Goal: Information Seeking & Learning: Check status

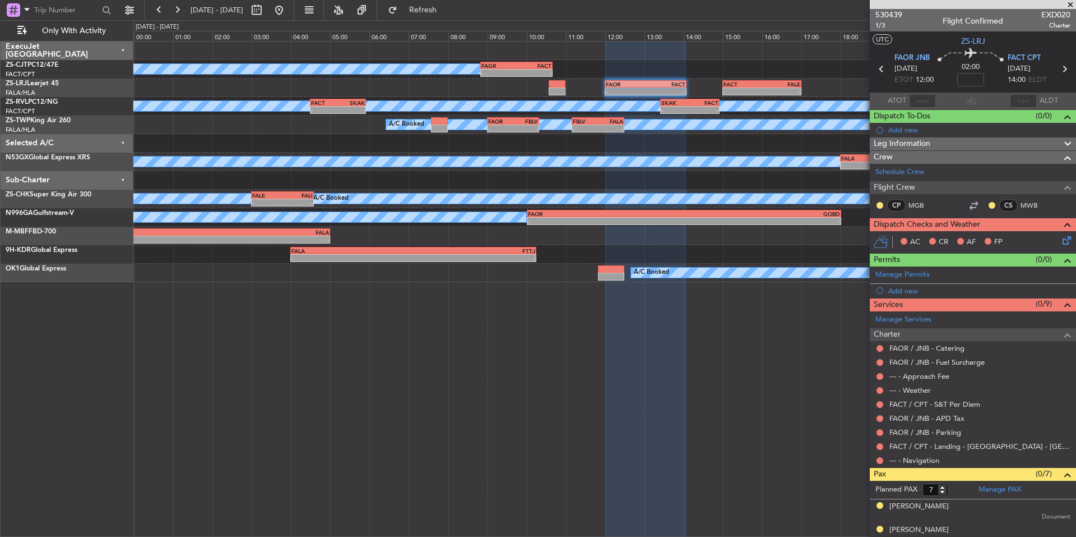
click at [1070, 3] on span at bounding box center [1070, 5] width 11 height 10
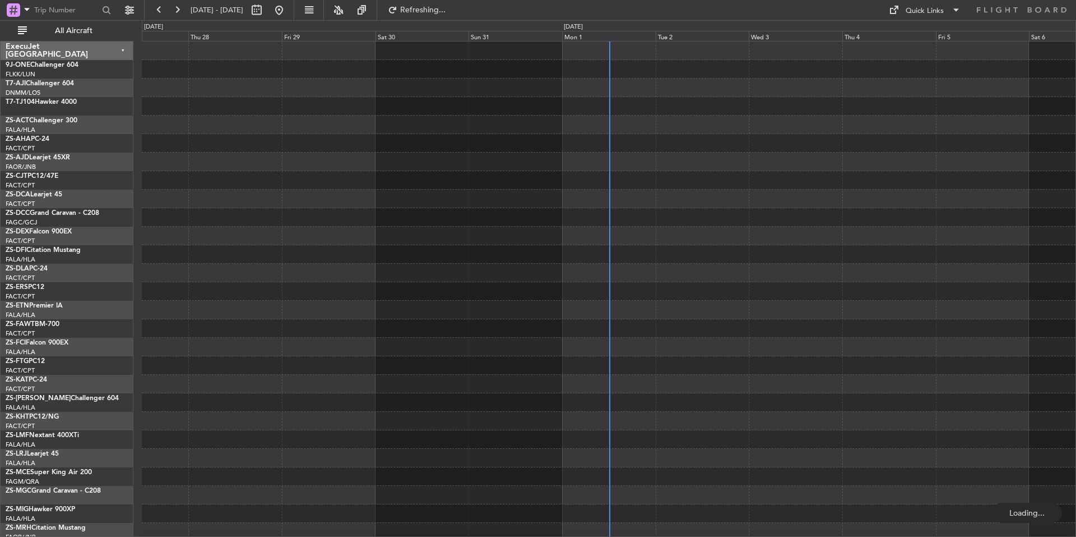
click at [635, 34] on div "Mon 1" at bounding box center [609, 36] width 94 height 10
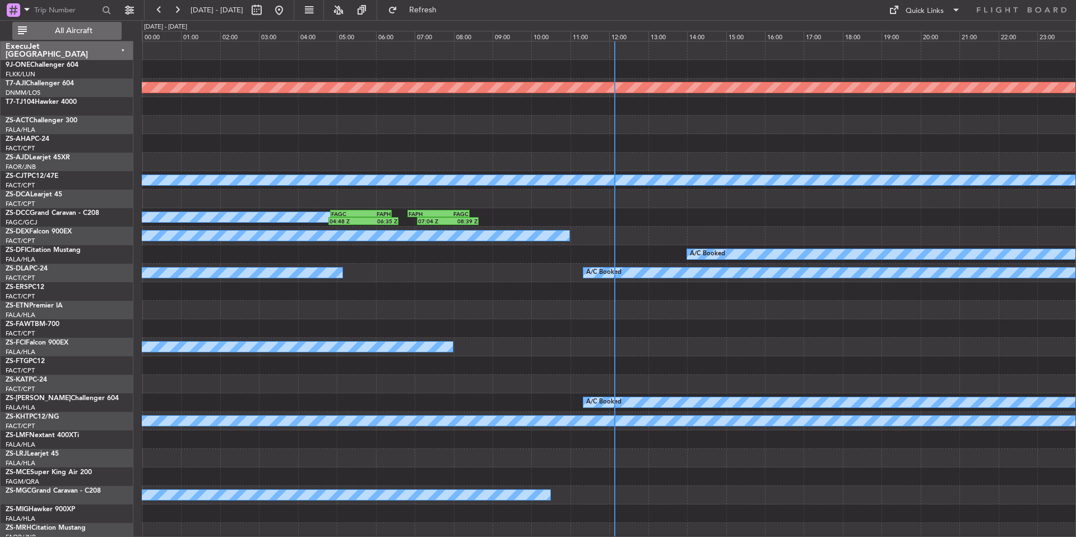
click at [118, 36] on button "All Aircraft" at bounding box center [66, 31] width 109 height 18
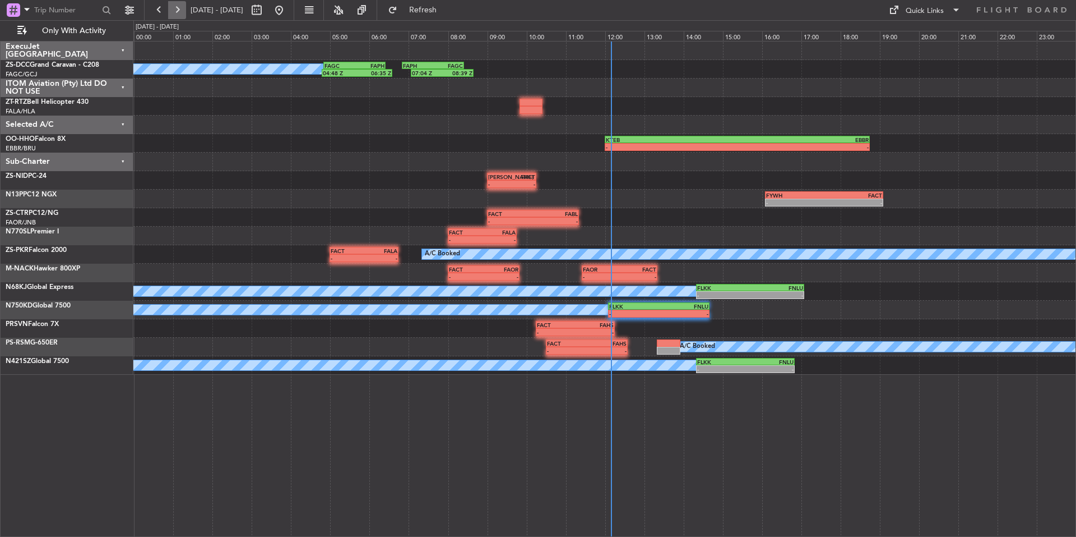
click at [183, 11] on button at bounding box center [177, 10] width 18 height 18
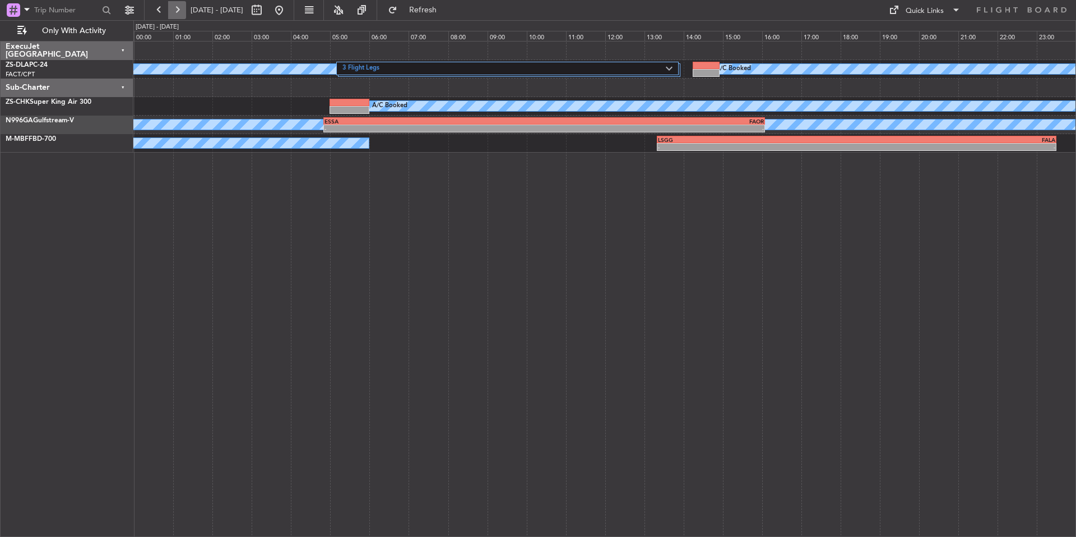
click at [175, 12] on button at bounding box center [177, 10] width 18 height 18
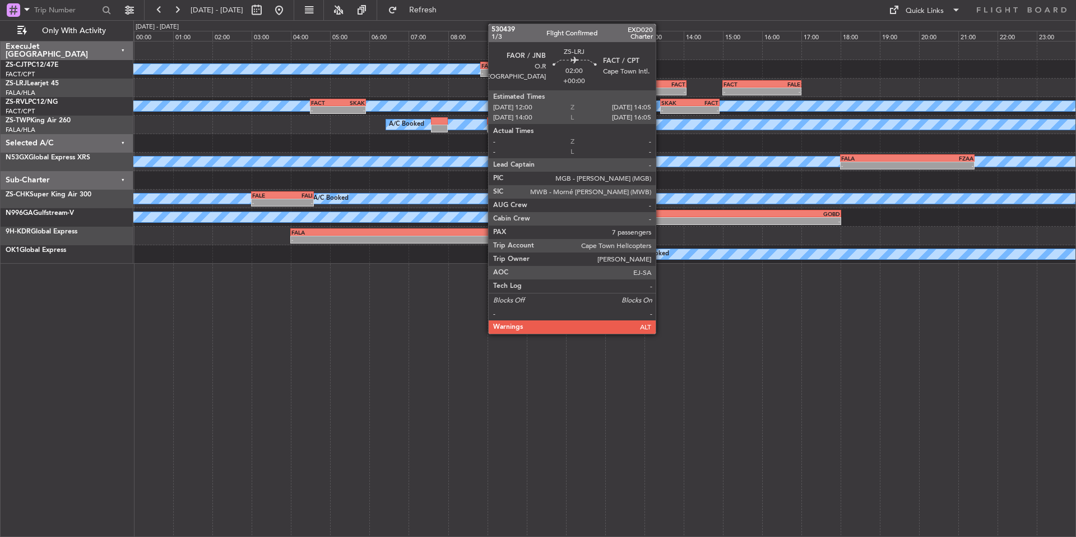
click at [661, 87] on div "FAOR 12:00 Z FACT 14:05 Z" at bounding box center [646, 84] width 82 height 8
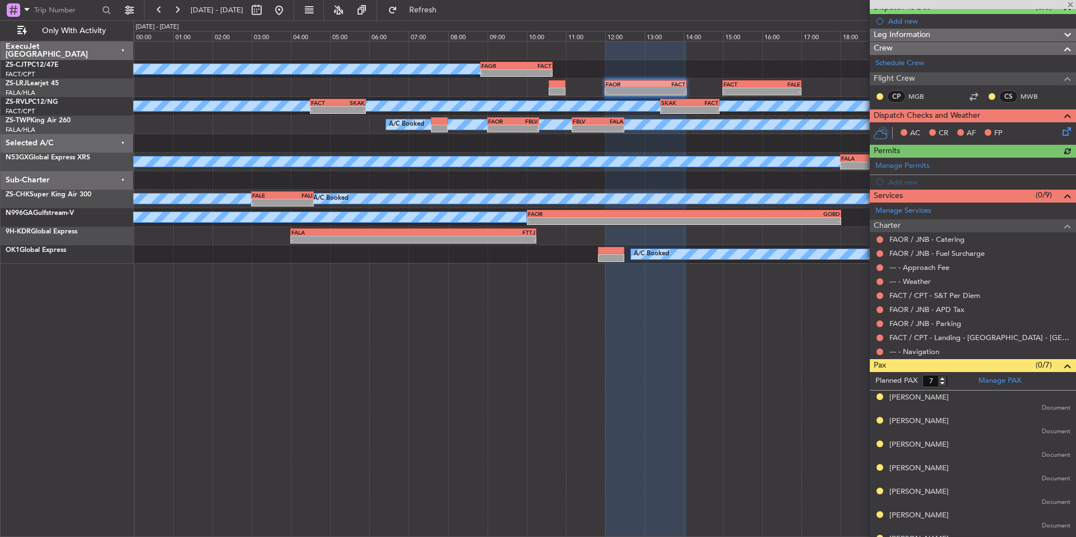
scroll to position [127, 0]
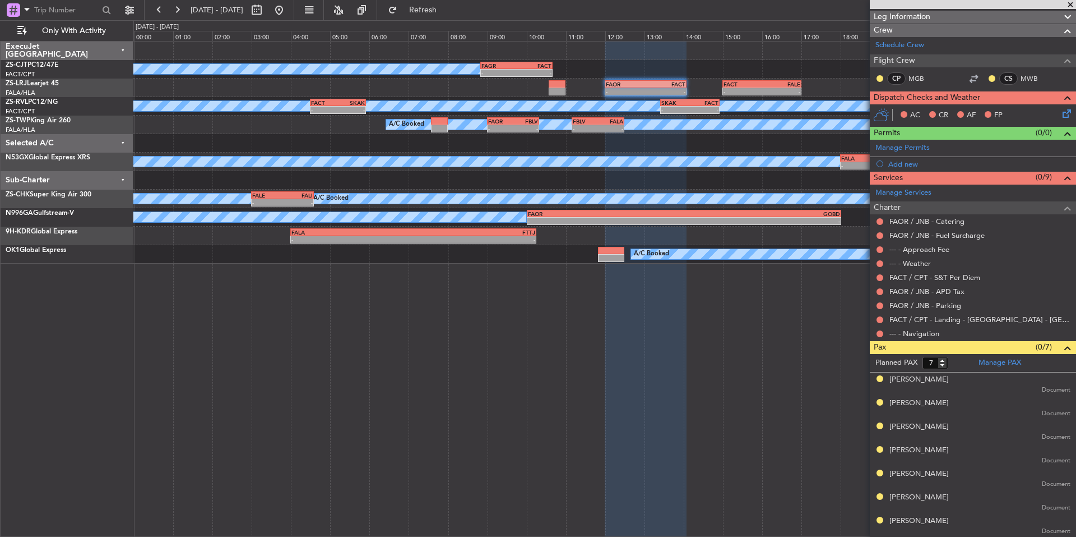
click at [1070, 3] on span at bounding box center [1070, 5] width 11 height 10
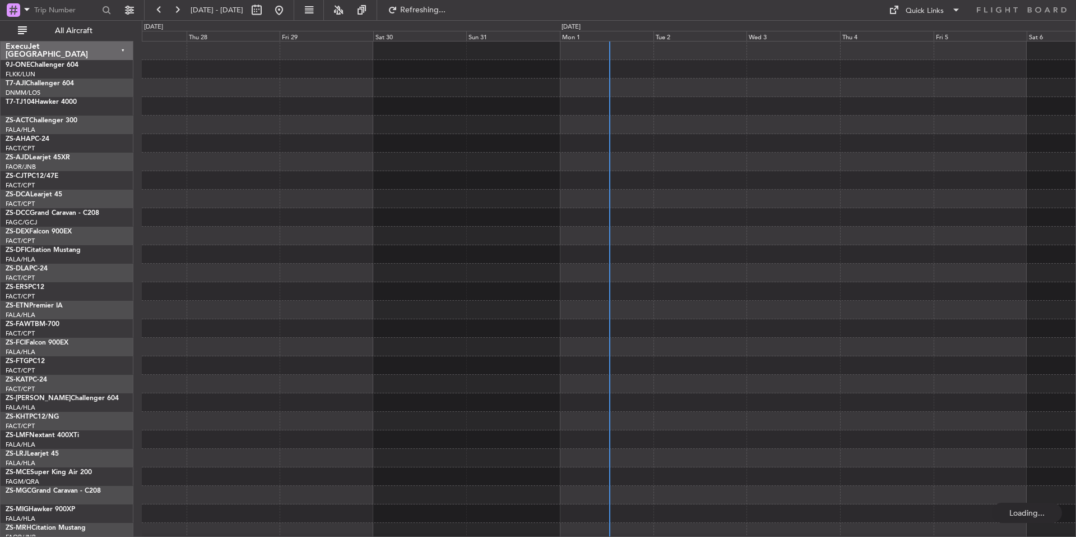
click at [967, 37] on div "Fri 5" at bounding box center [981, 36] width 94 height 10
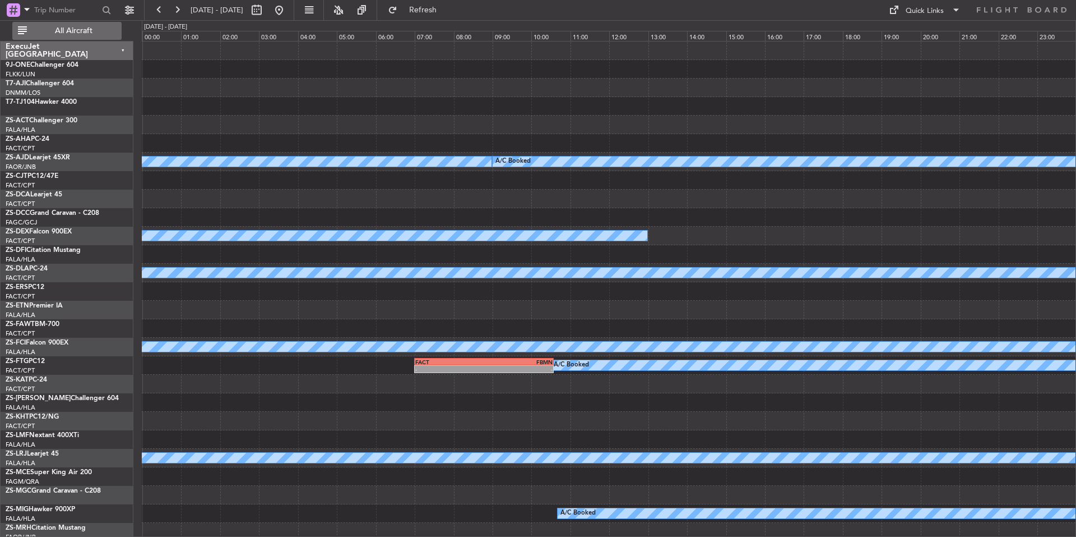
click at [76, 33] on span "All Aircraft" at bounding box center [73, 31] width 89 height 8
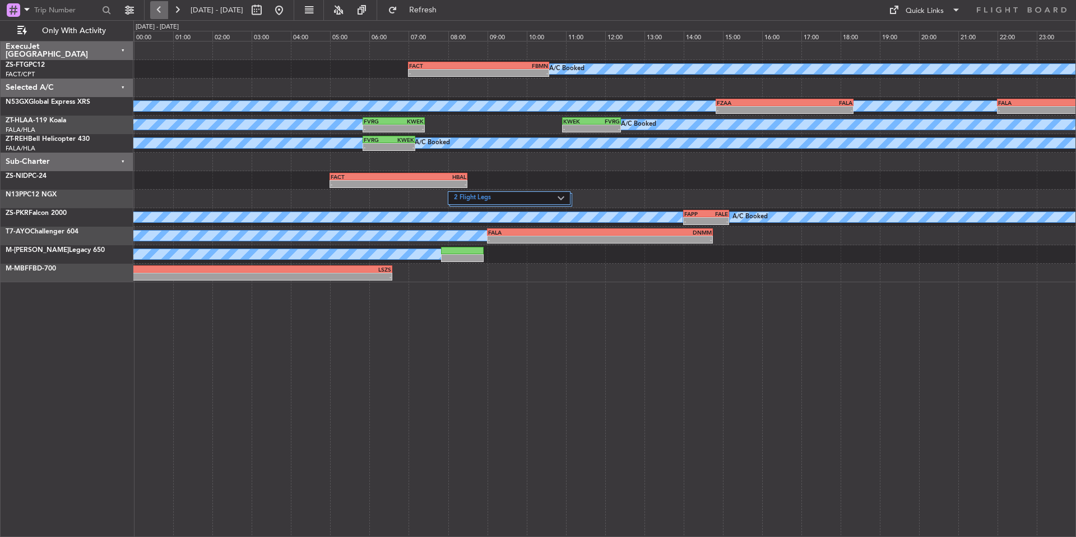
click at [158, 7] on button at bounding box center [159, 10] width 18 height 18
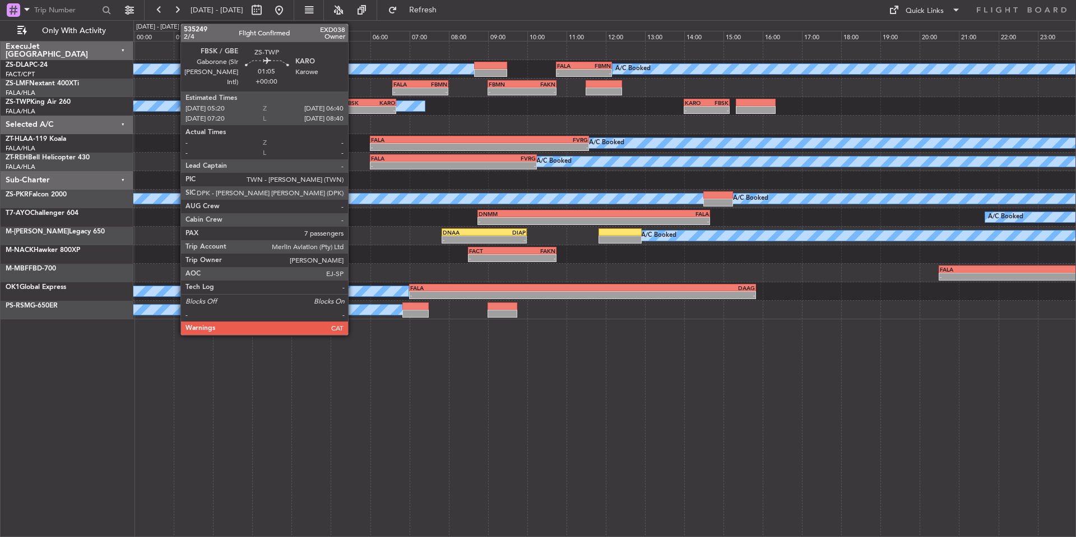
click at [353, 104] on div "FBSK" at bounding box center [357, 102] width 25 height 7
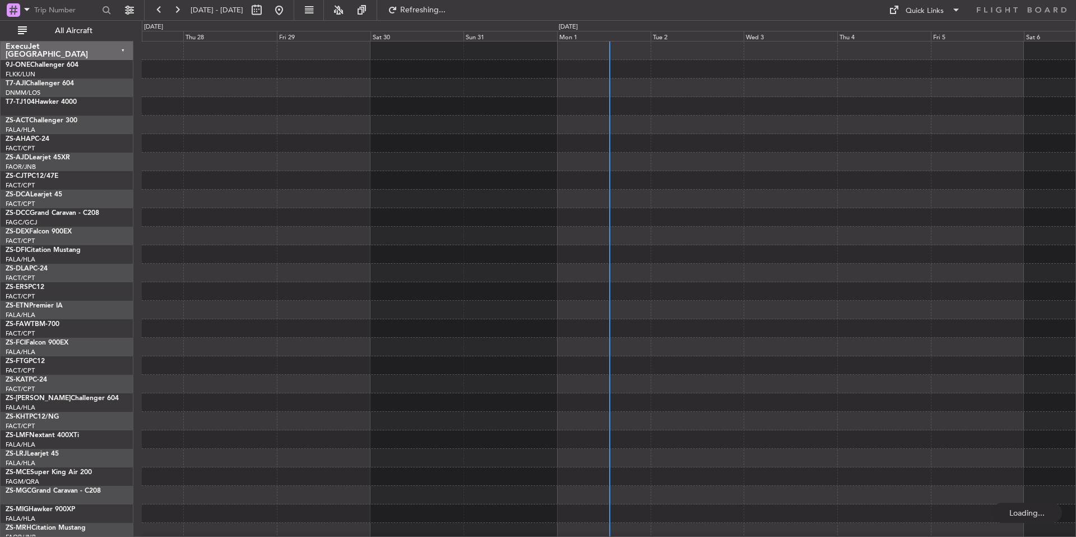
click at [602, 35] on div "Mon 1" at bounding box center [604, 36] width 94 height 10
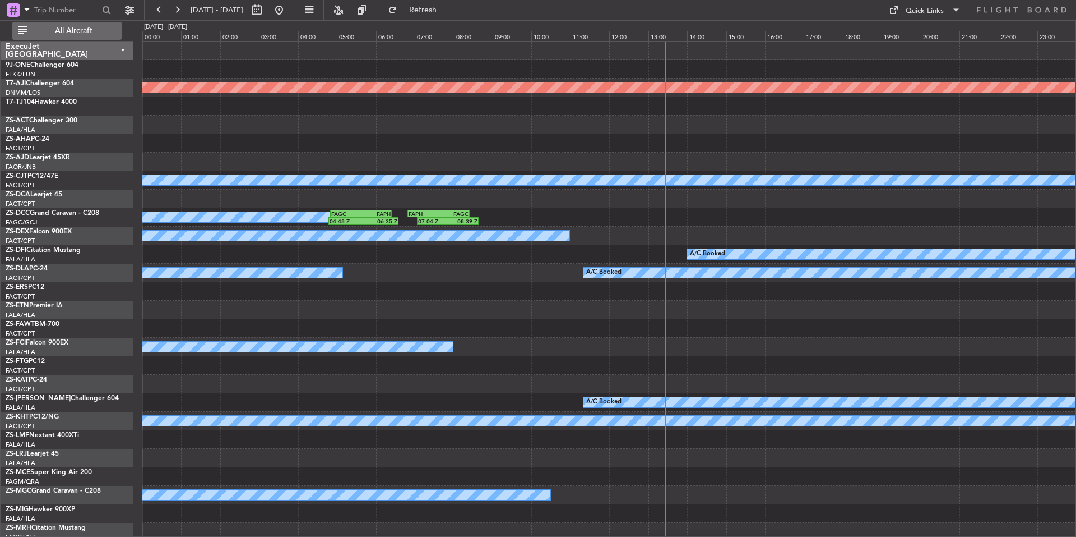
click at [88, 29] on span "All Aircraft" at bounding box center [73, 31] width 89 height 8
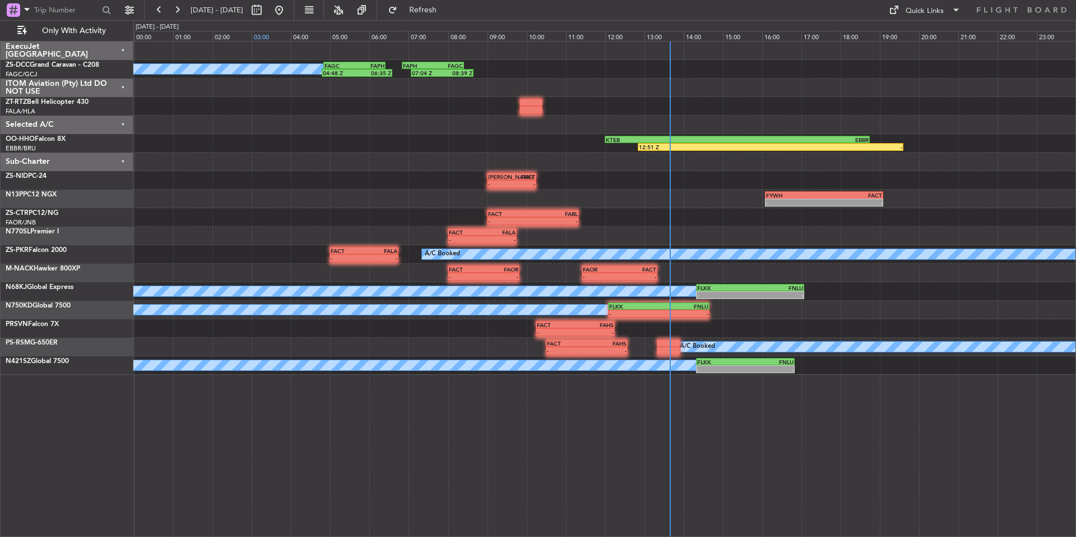
drag, startPoint x: 183, startPoint y: 8, endPoint x: 279, endPoint y: 33, distance: 99.5
click at [183, 8] on button at bounding box center [177, 10] width 18 height 18
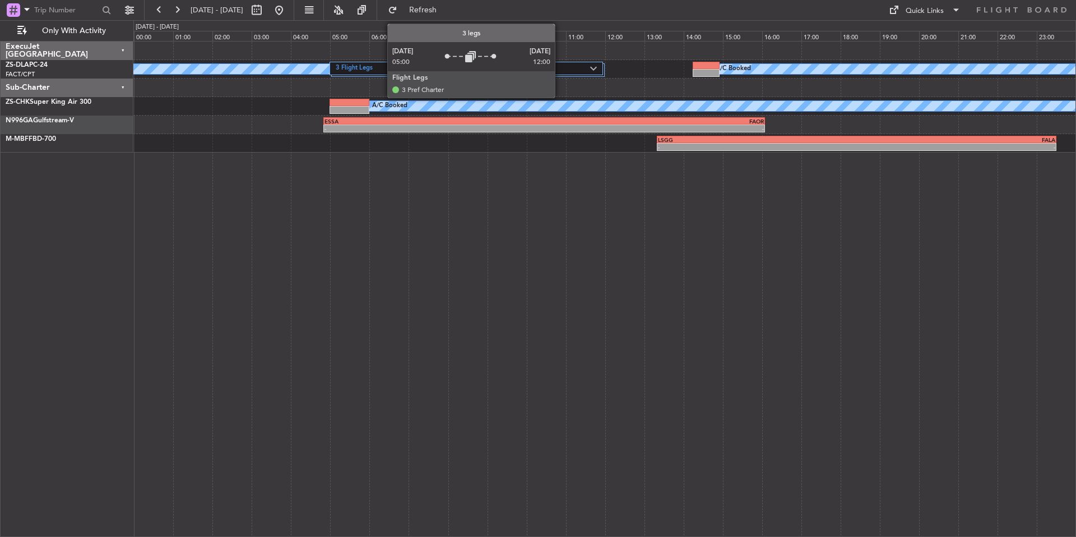
click at [560, 64] on label "3 Flight Legs" at bounding box center [463, 69] width 255 height 10
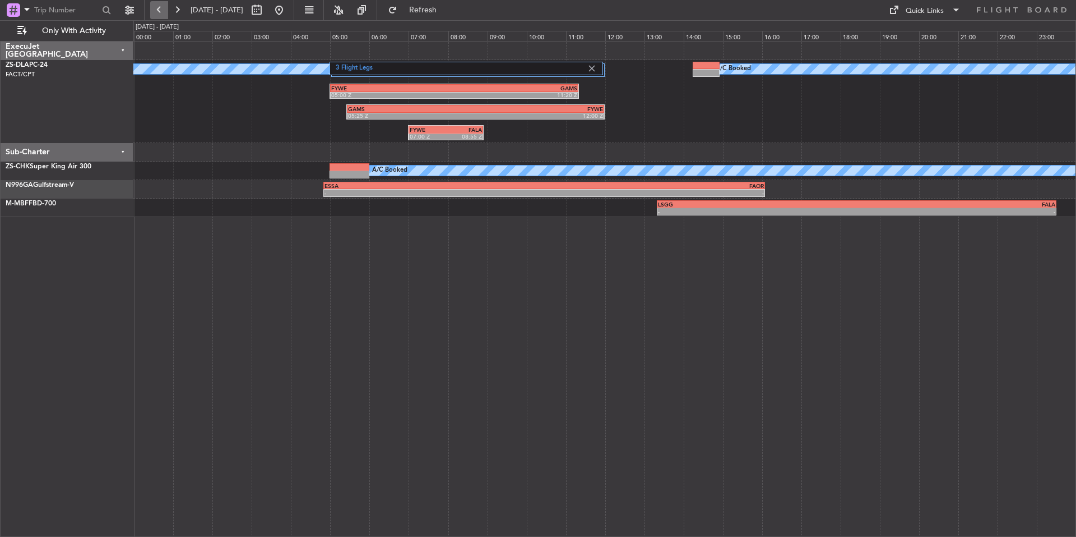
click at [159, 10] on button at bounding box center [159, 10] width 18 height 18
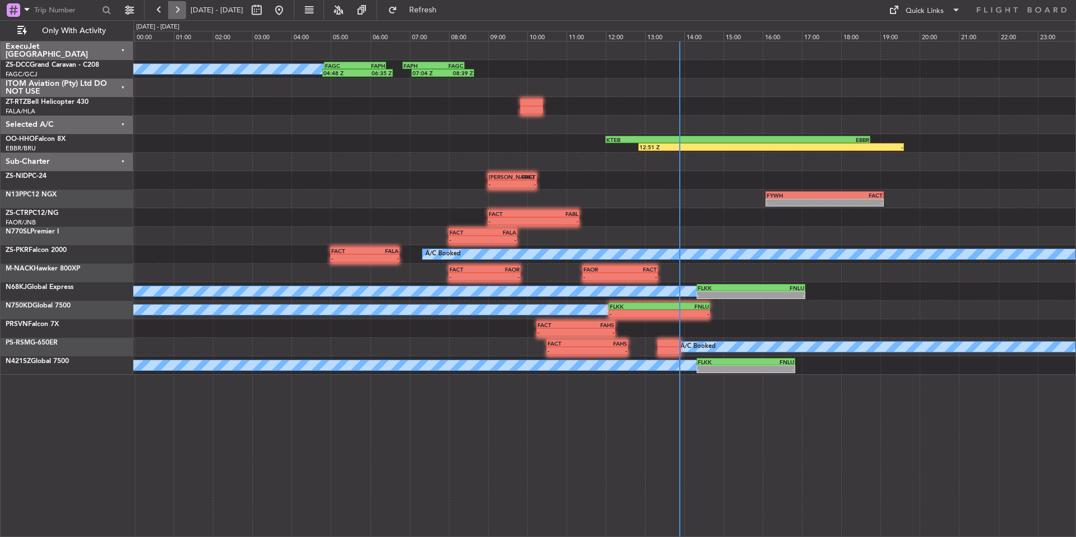
click at [183, 9] on button at bounding box center [177, 10] width 18 height 18
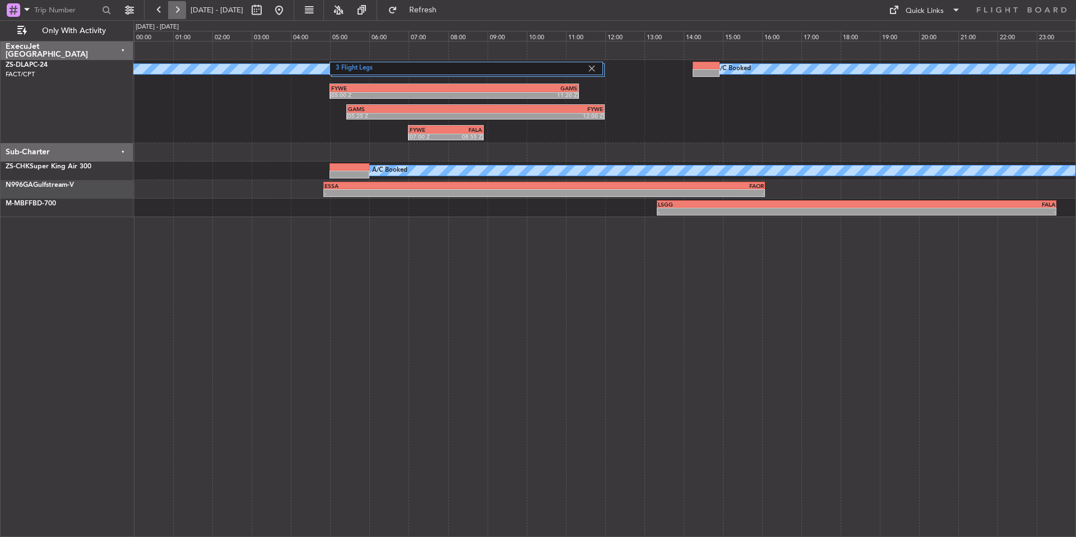
click at [183, 9] on button at bounding box center [177, 10] width 18 height 18
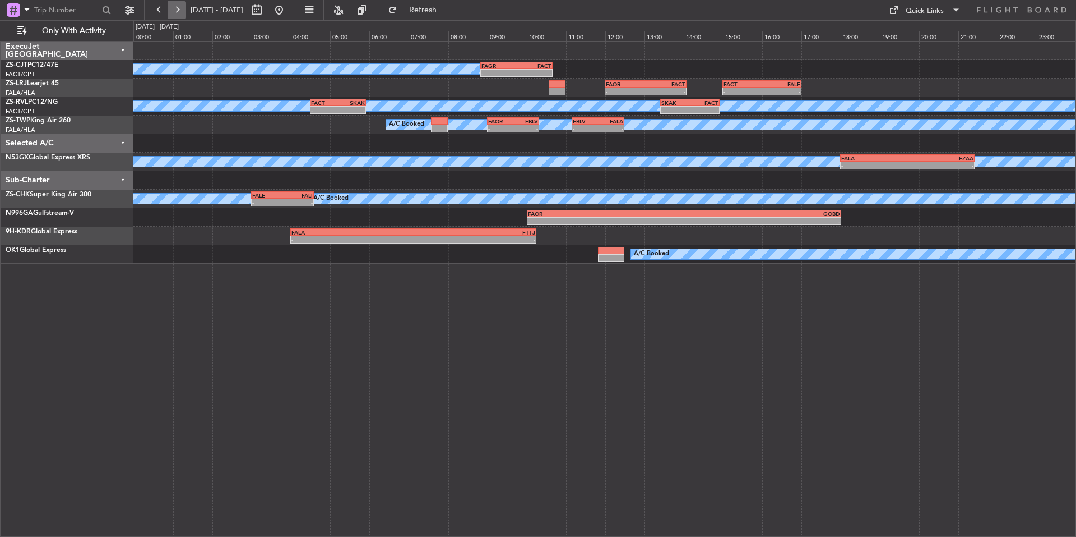
click at [183, 9] on button at bounding box center [177, 10] width 18 height 18
